Goal: Check status: Check status

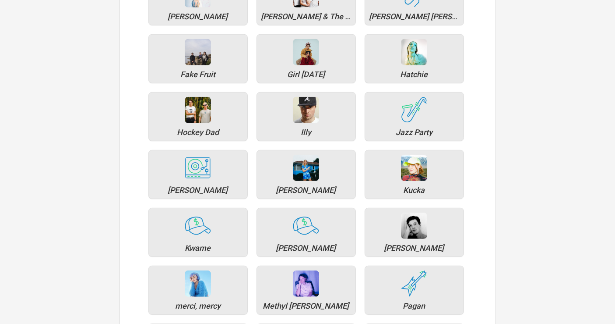
scroll to position [544, 0]
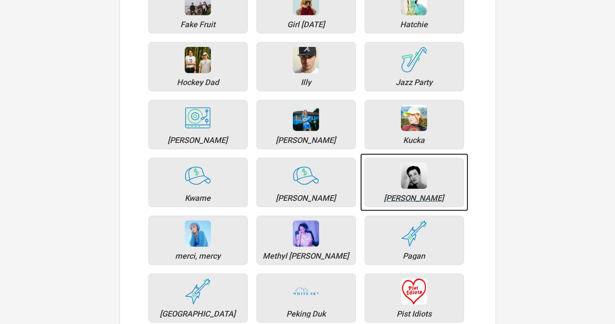
click at [415, 190] on div "[PERSON_NAME]" at bounding box center [414, 182] width 99 height 49
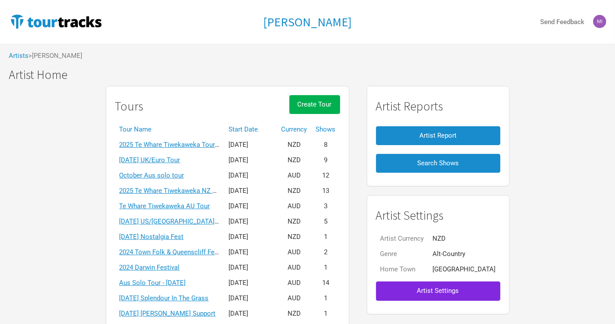
click at [256, 129] on th "Start Date" at bounding box center [251, 129] width 53 height 15
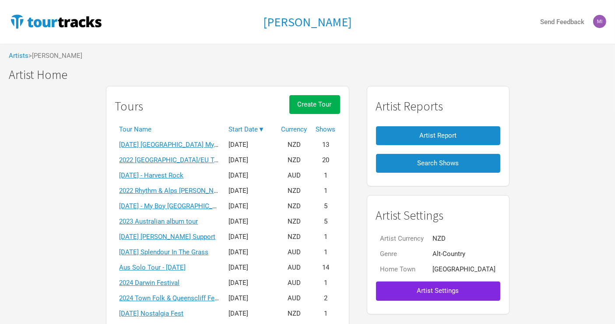
click at [256, 129] on th "Start Date ▼" at bounding box center [251, 129] width 53 height 15
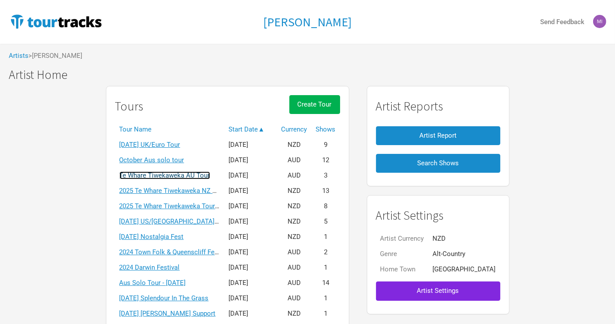
click at [183, 173] on link "Te Whare Tiwekaweka AU Tour" at bounding box center [165, 175] width 91 height 8
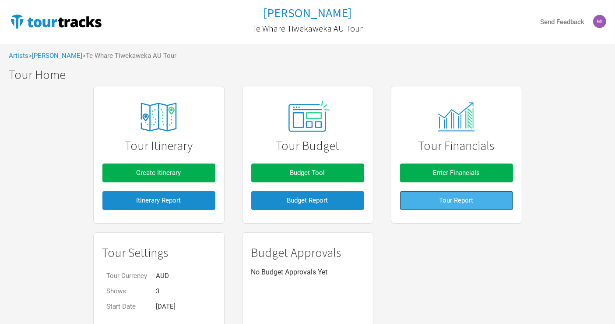
click at [478, 208] on button "Tour Report" at bounding box center [456, 200] width 113 height 19
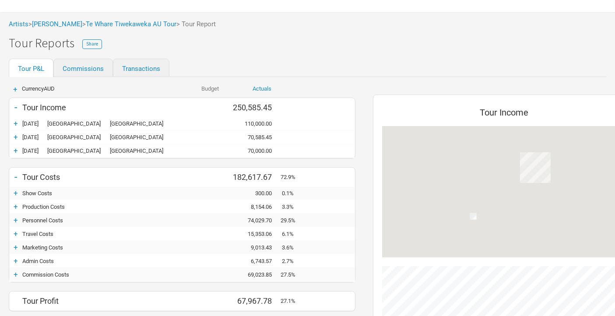
scroll to position [36, 0]
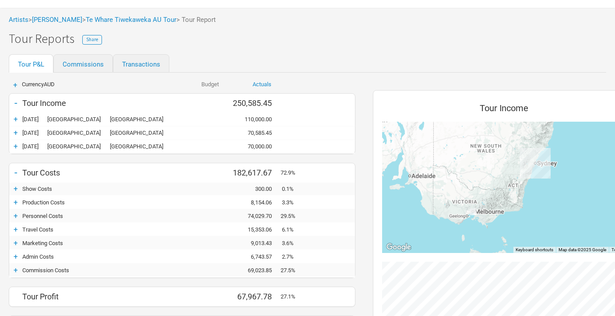
click at [15, 227] on div "+" at bounding box center [15, 229] width 13 height 9
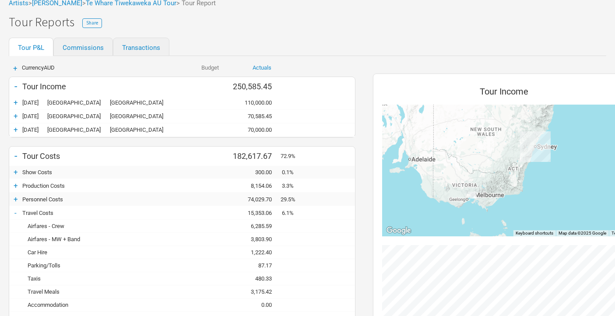
scroll to position [53, 0]
click at [264, 222] on div "6,285.59" at bounding box center [254, 225] width 53 height 7
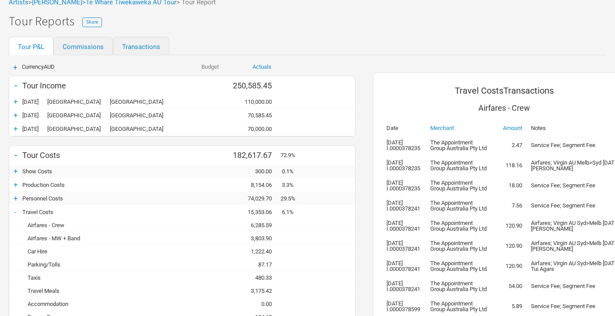
click at [259, 236] on div "3,803.90" at bounding box center [254, 238] width 53 height 7
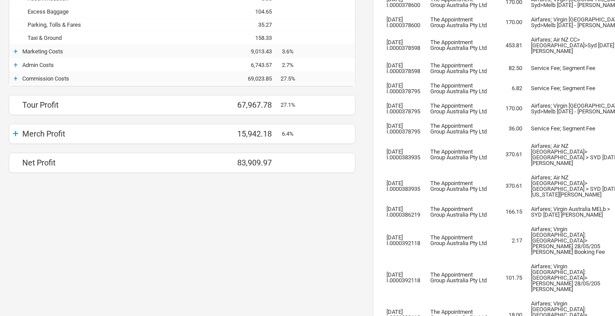
scroll to position [360, 0]
